Goal: Task Accomplishment & Management: Use online tool/utility

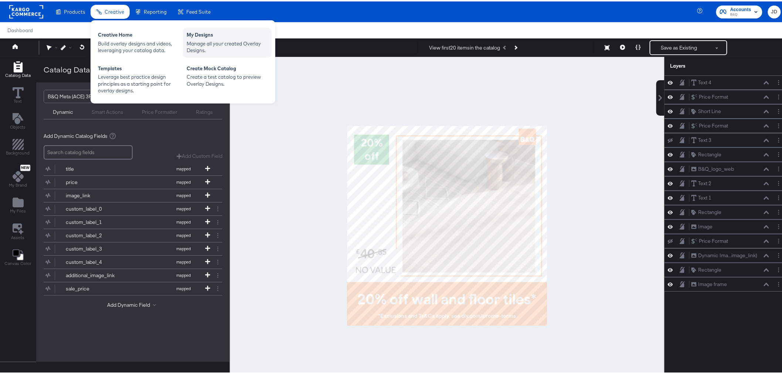
click at [211, 38] on div "My Designs" at bounding box center [227, 34] width 81 height 9
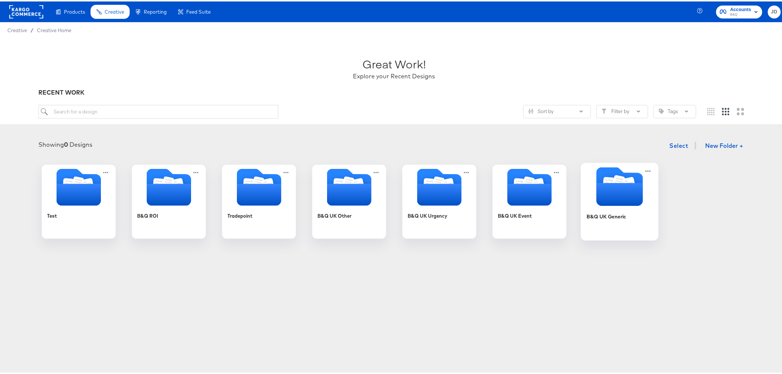
click at [592, 219] on div "B&Q UK Generic" at bounding box center [620, 220] width 66 height 28
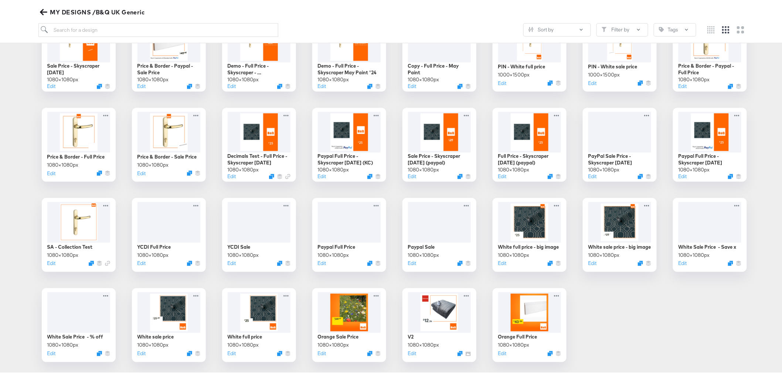
scroll to position [328, 0]
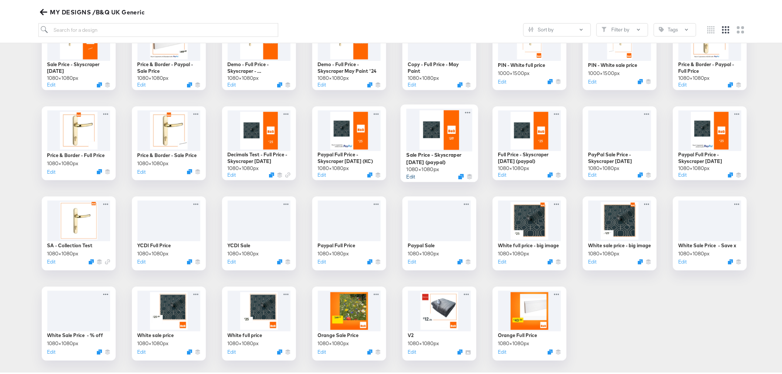
click at [410, 174] on button "Edit" at bounding box center [410, 175] width 9 height 7
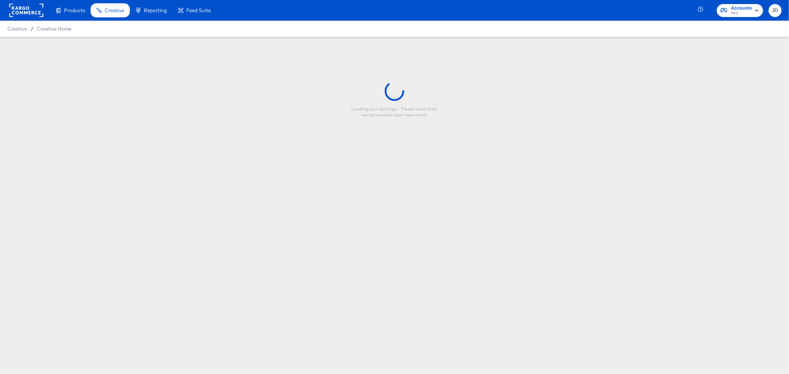
type input "Sale Price - Skyscraper [DATE] (paypal)"
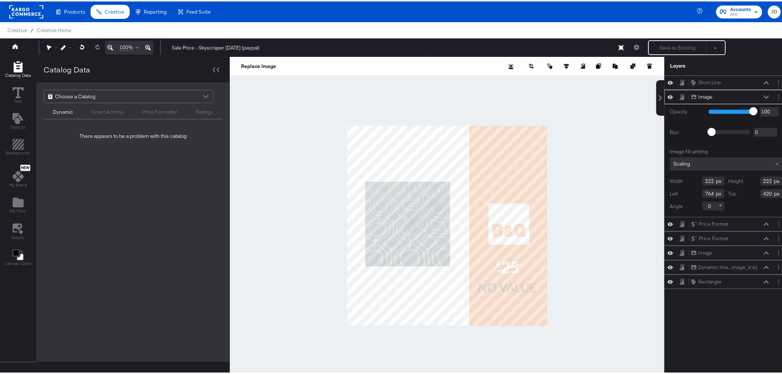
click at [145, 95] on div "Choose a Catalog" at bounding box center [128, 95] width 169 height 13
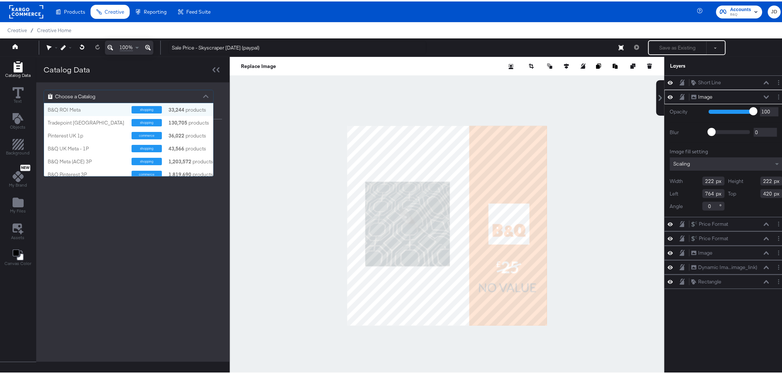
scroll to position [67, 163]
click at [99, 145] on div "B&Q UK Meta - 1P" at bounding box center [87, 147] width 78 height 7
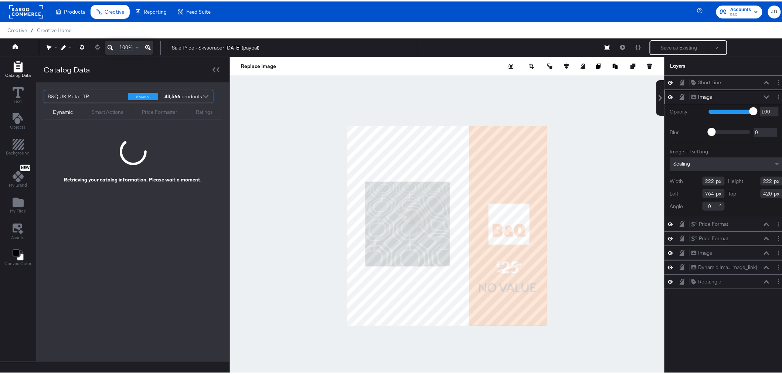
click at [233, 112] on div at bounding box center [447, 224] width 435 height 338
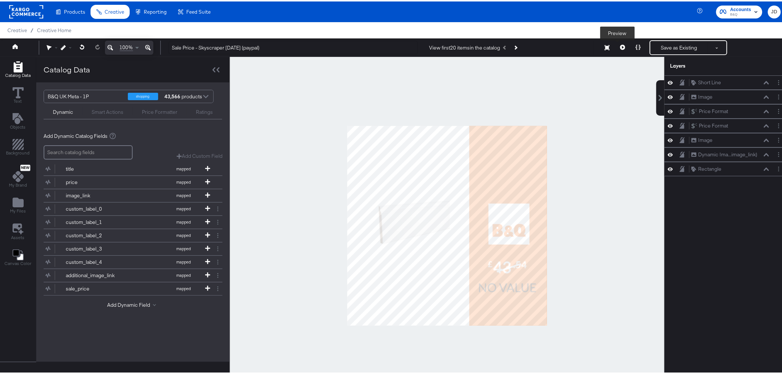
click at [615, 46] on button at bounding box center [623, 46] width 16 height 15
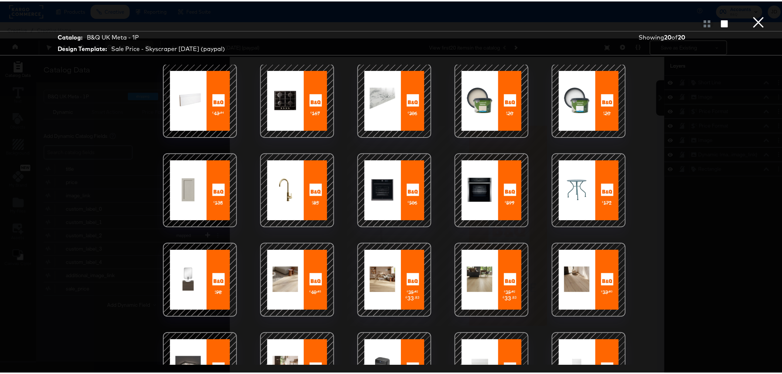
scroll to position [0, 0]
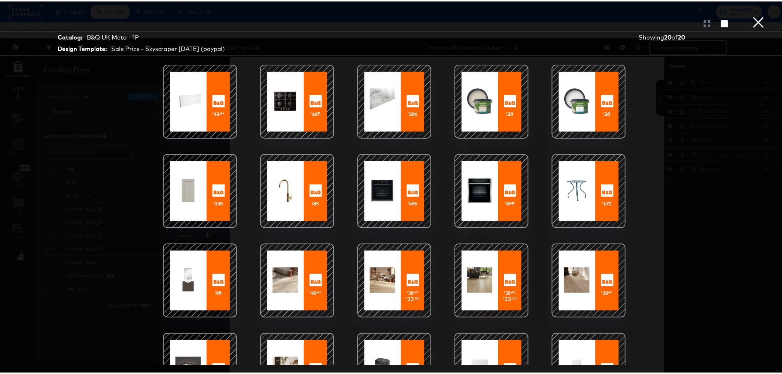
click at [299, 187] on div at bounding box center [297, 189] width 63 height 63
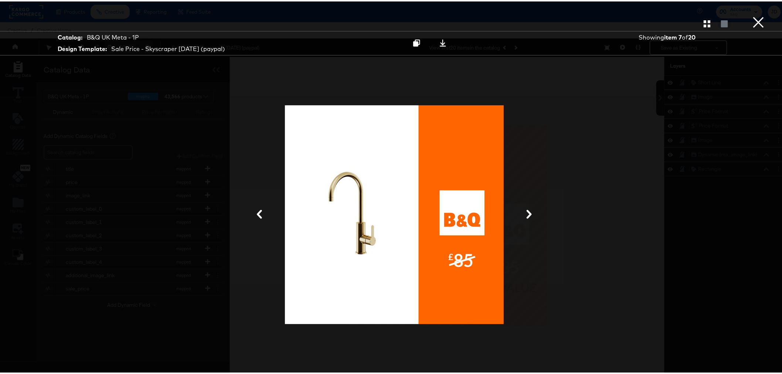
click at [752, 15] on button "×" at bounding box center [759, 7] width 15 height 15
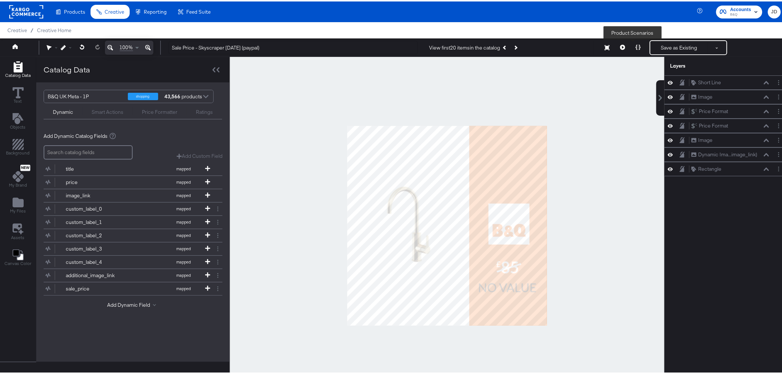
click at [631, 43] on button at bounding box center [639, 46] width 16 height 15
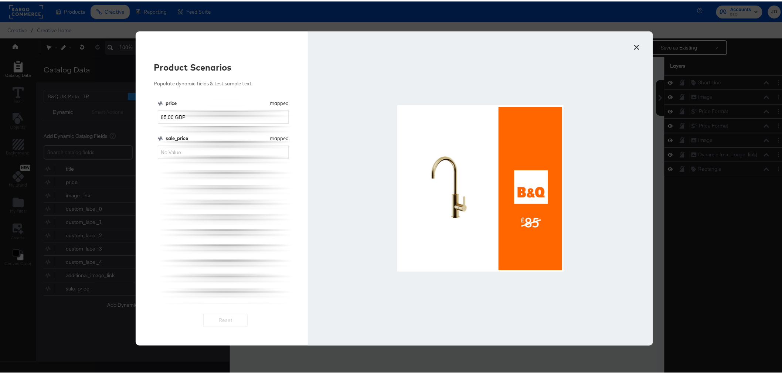
click at [635, 43] on button "×" at bounding box center [637, 43] width 13 height 13
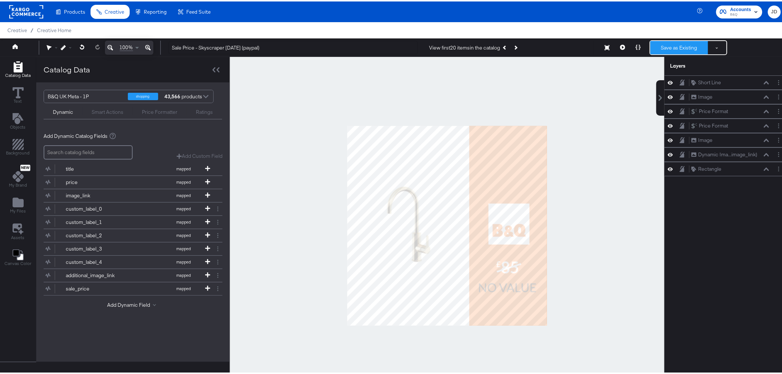
click at [657, 48] on button "Save as Existing" at bounding box center [680, 46] width 58 height 13
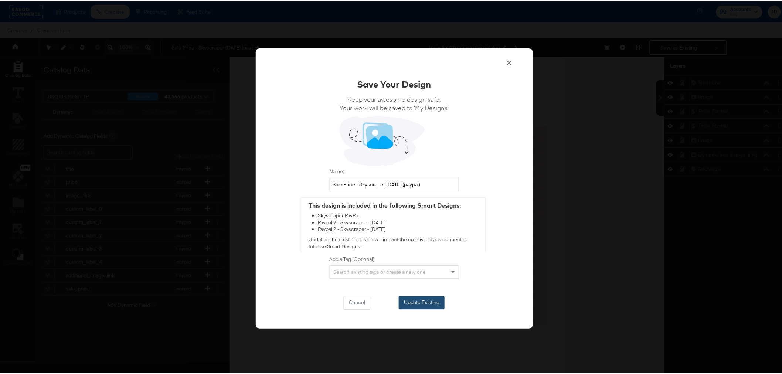
click at [415, 303] on button "Update Existing" at bounding box center [422, 301] width 46 height 13
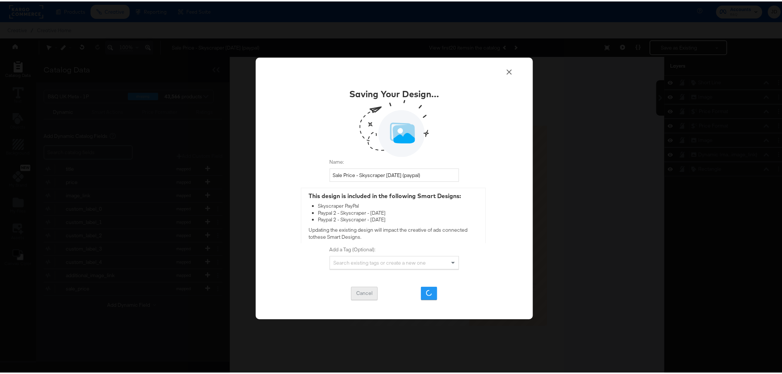
click at [367, 293] on button "Cancel" at bounding box center [364, 291] width 27 height 13
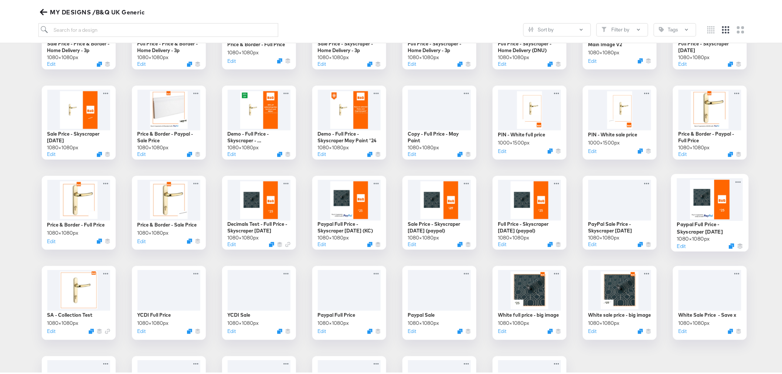
scroll to position [269, 0]
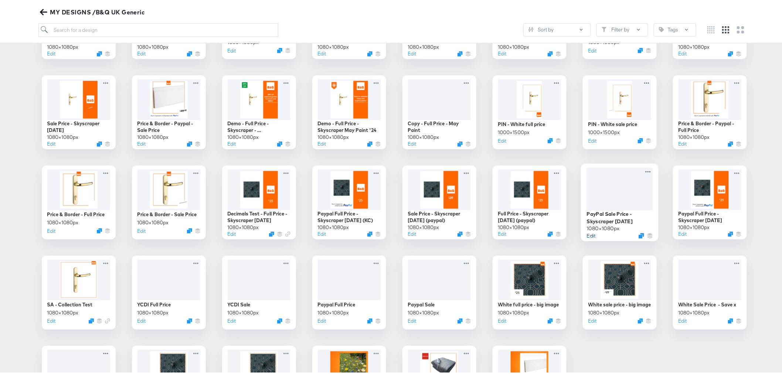
click at [588, 235] on button "Edit" at bounding box center [591, 234] width 9 height 7
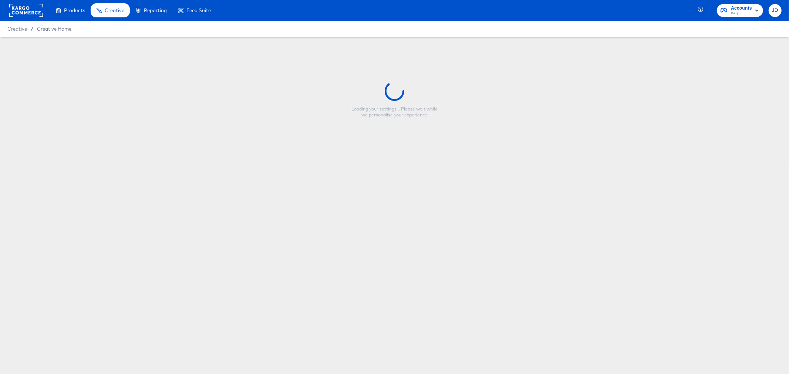
type input "PayPal Sale Price - Skyscraper [DATE]"
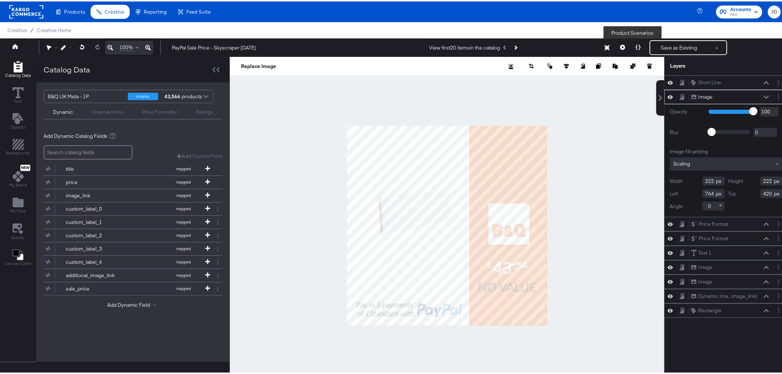
click at [631, 49] on button at bounding box center [639, 46] width 16 height 15
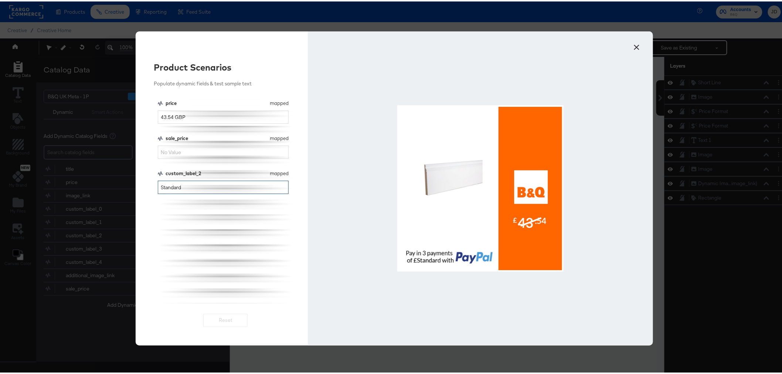
drag, startPoint x: 187, startPoint y: 189, endPoint x: 155, endPoint y: 190, distance: 32.5
click at [158, 190] on input "Standard" at bounding box center [223, 186] width 131 height 14
click at [183, 149] on input "sale_price" at bounding box center [223, 151] width 131 height 14
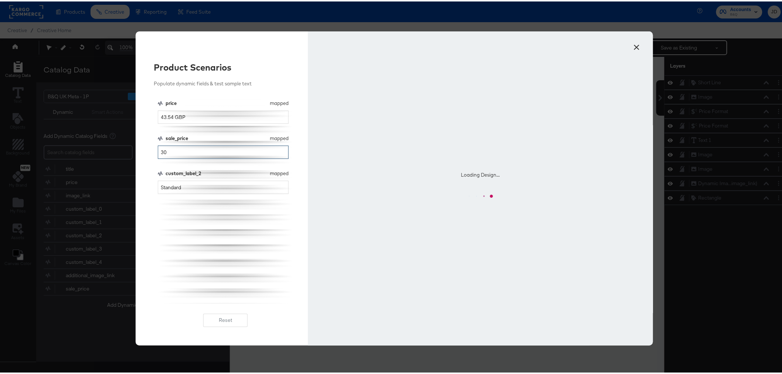
type input "30"
click at [194, 183] on input "Standard" at bounding box center [223, 186] width 131 height 14
drag, startPoint x: 195, startPoint y: 186, endPoint x: 135, endPoint y: 186, distance: 59.5
click at [136, 186] on div "Product Scenarios Populate dynamic fields & test sample text price mapped price…" at bounding box center [222, 187] width 173 height 314
type input "10"
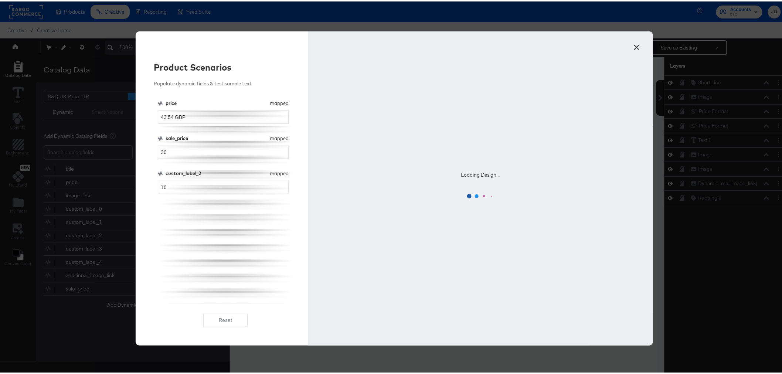
click at [202, 240] on div "price mapped price 43.54 GBP sale_price mapped sale_price 30 custom_label_2 map…" at bounding box center [226, 200] width 136 height 204
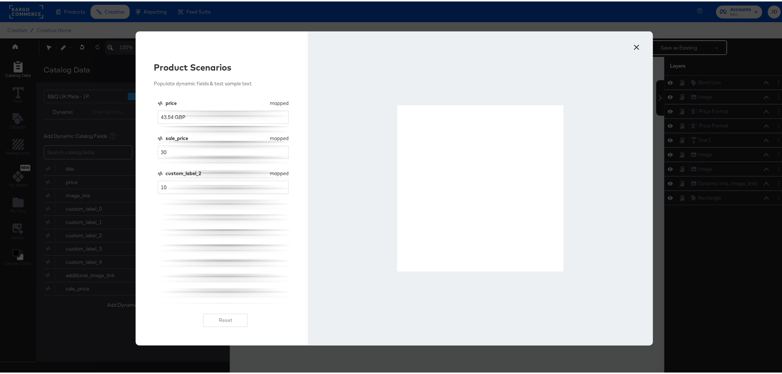
click at [631, 43] on button "×" at bounding box center [637, 43] width 13 height 13
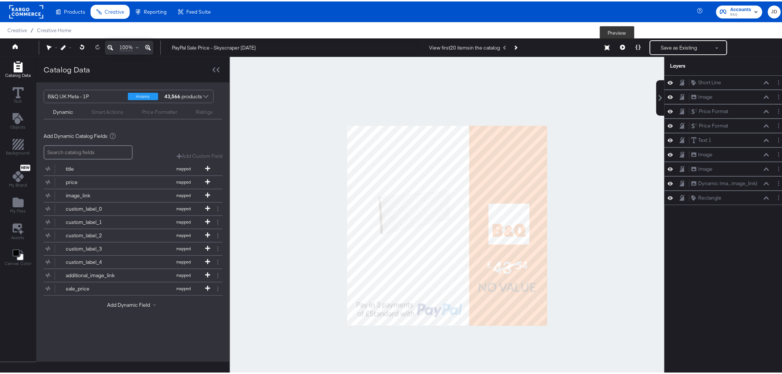
click at [620, 47] on icon at bounding box center [622, 45] width 5 height 5
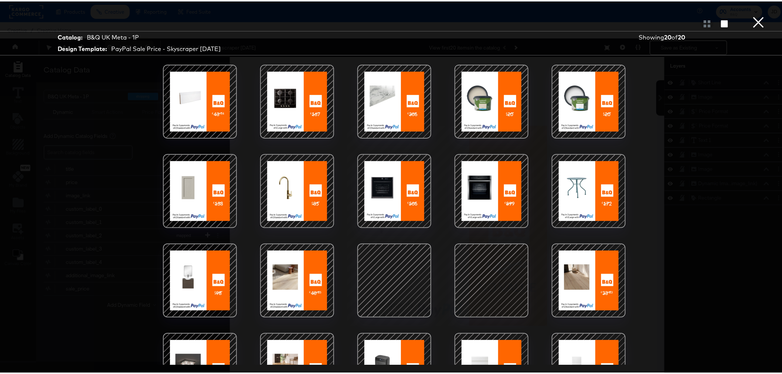
click at [752, 15] on button "×" at bounding box center [759, 7] width 15 height 15
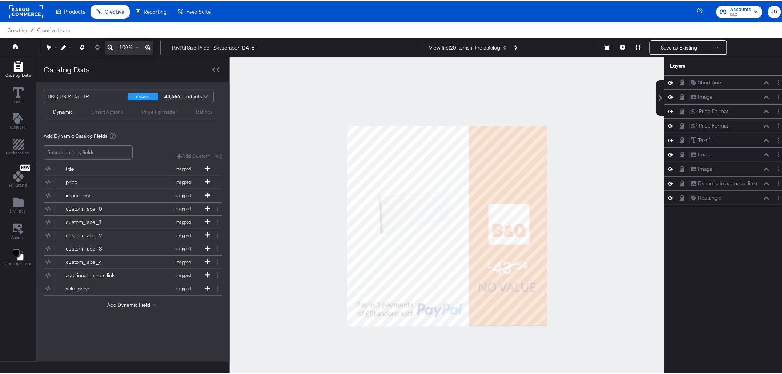
click at [304, 219] on div at bounding box center [447, 224] width 435 height 338
click at [205, 167] on icon at bounding box center [207, 167] width 5 height 5
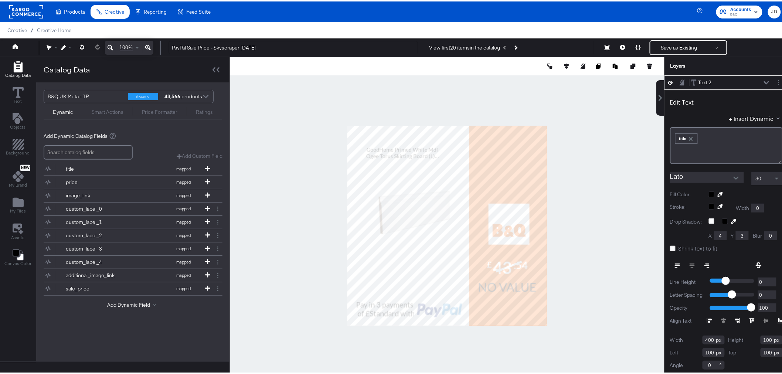
type input "563"
type input "143"
type input "97"
type input "235"
click at [775, 82] on button "Layer Options" at bounding box center [779, 81] width 8 height 8
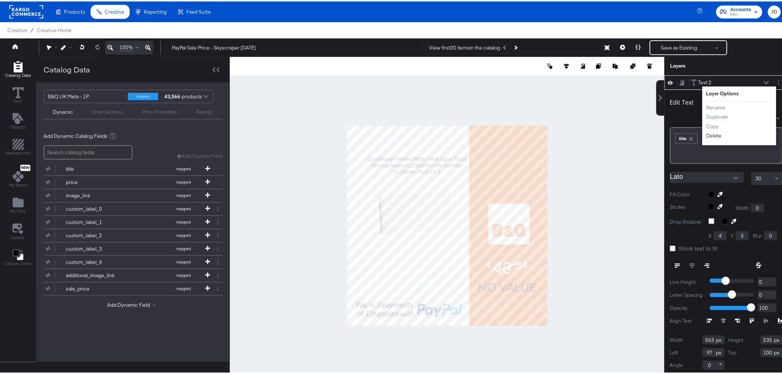
click at [711, 135] on button "Delete" at bounding box center [714, 134] width 16 height 8
